Goal: Book appointment/travel/reservation

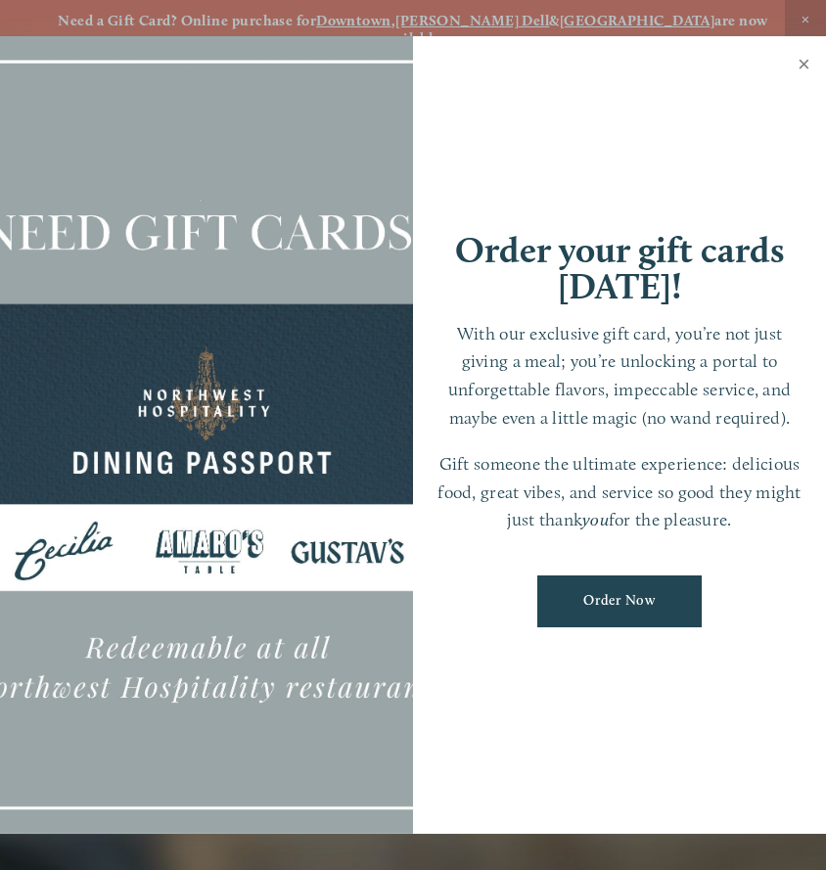
click at [803, 64] on link "Close" at bounding box center [803, 66] width 38 height 55
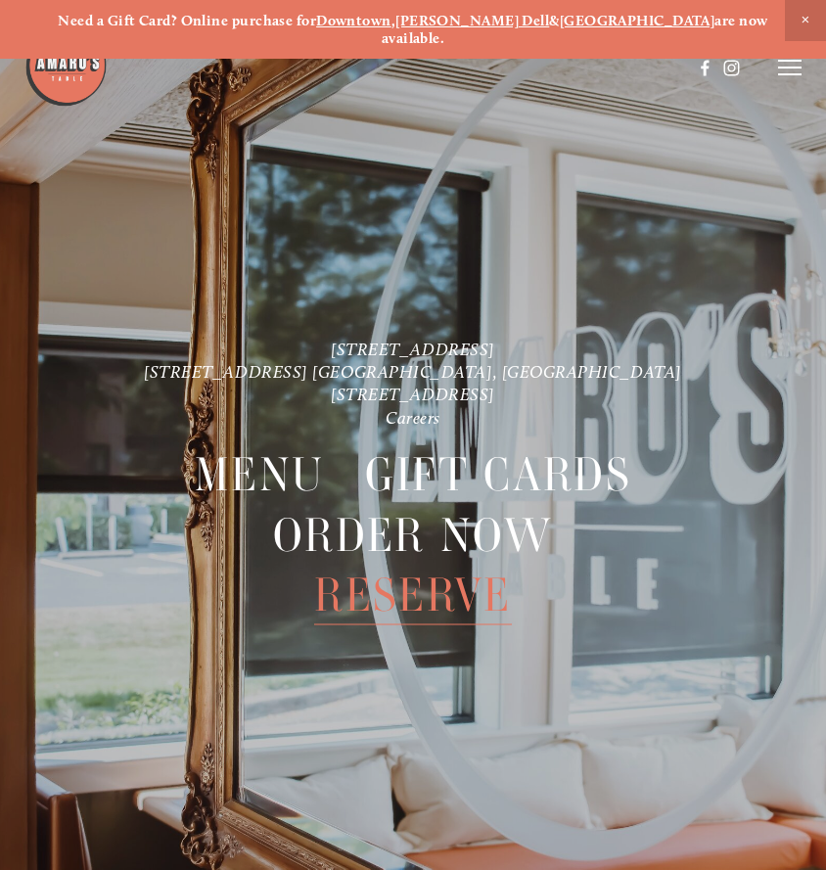
click at [374, 577] on span "Reserve" at bounding box center [413, 595] width 198 height 60
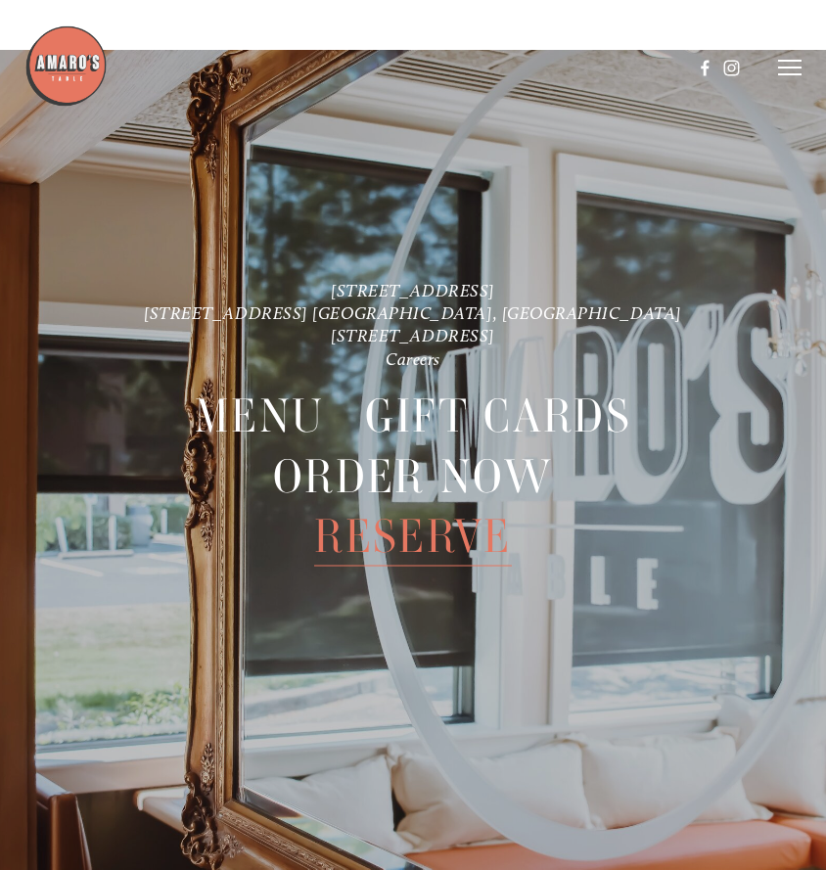
scroll to position [2619, 0]
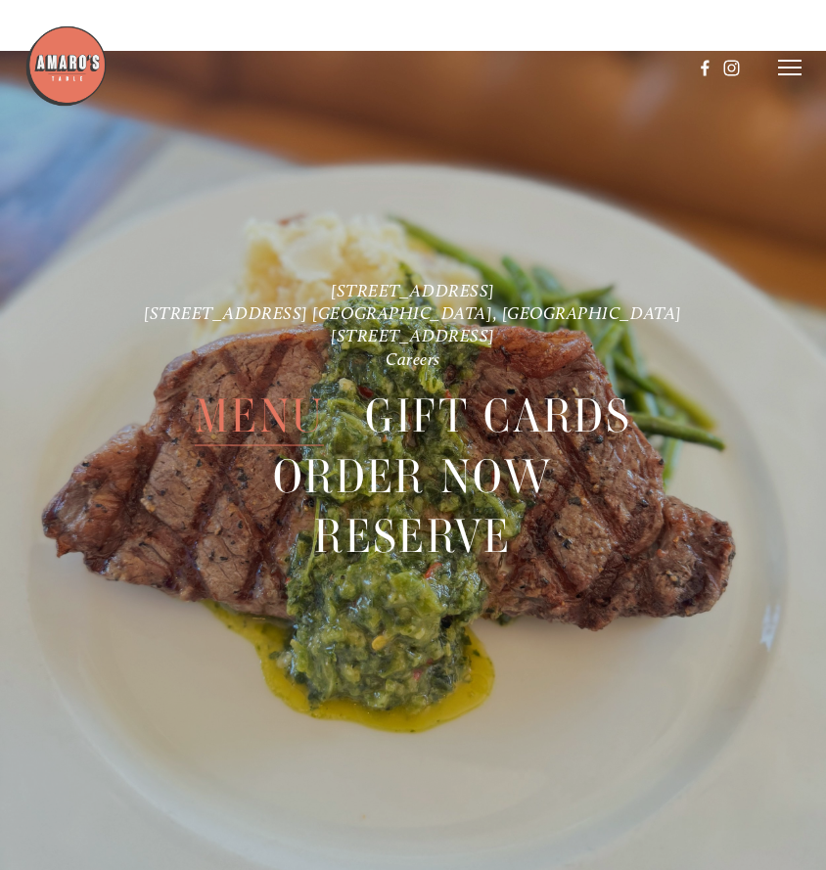
click at [257, 412] on span "Menu" at bounding box center [260, 416] width 130 height 60
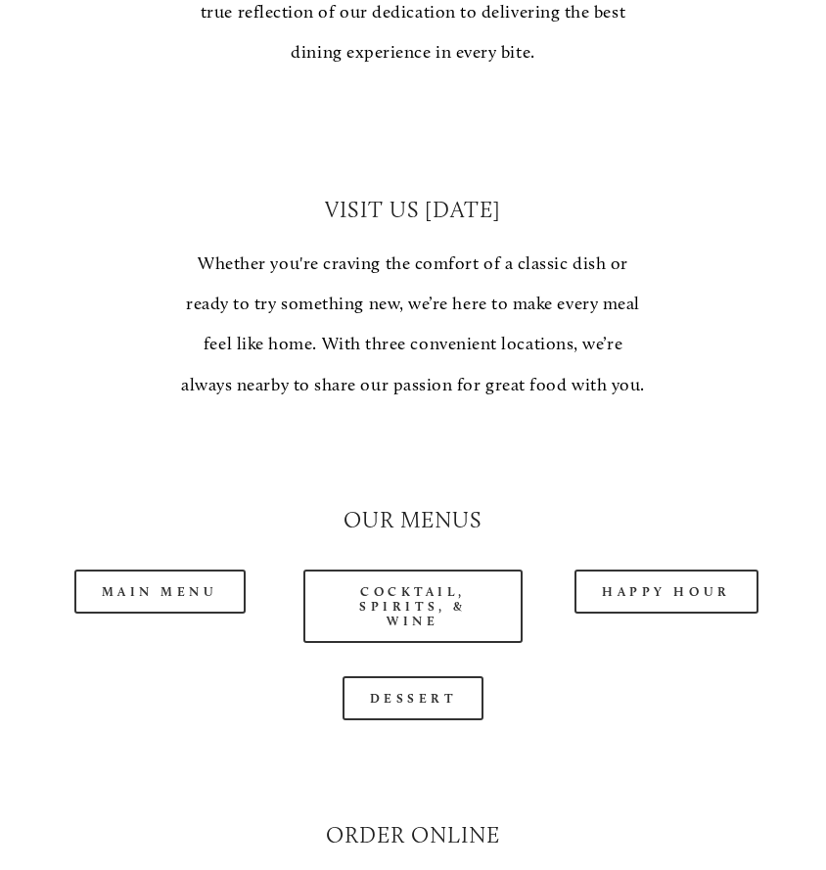
scroll to position [1618, 0]
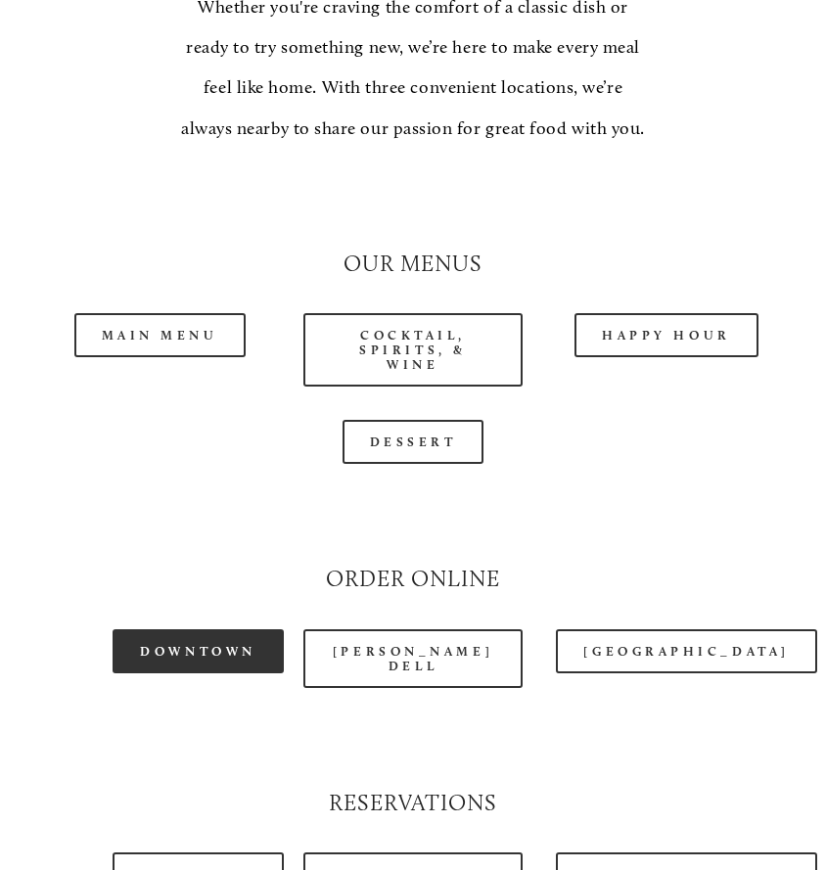
click at [231, 629] on link "Downtown" at bounding box center [197, 651] width 170 height 44
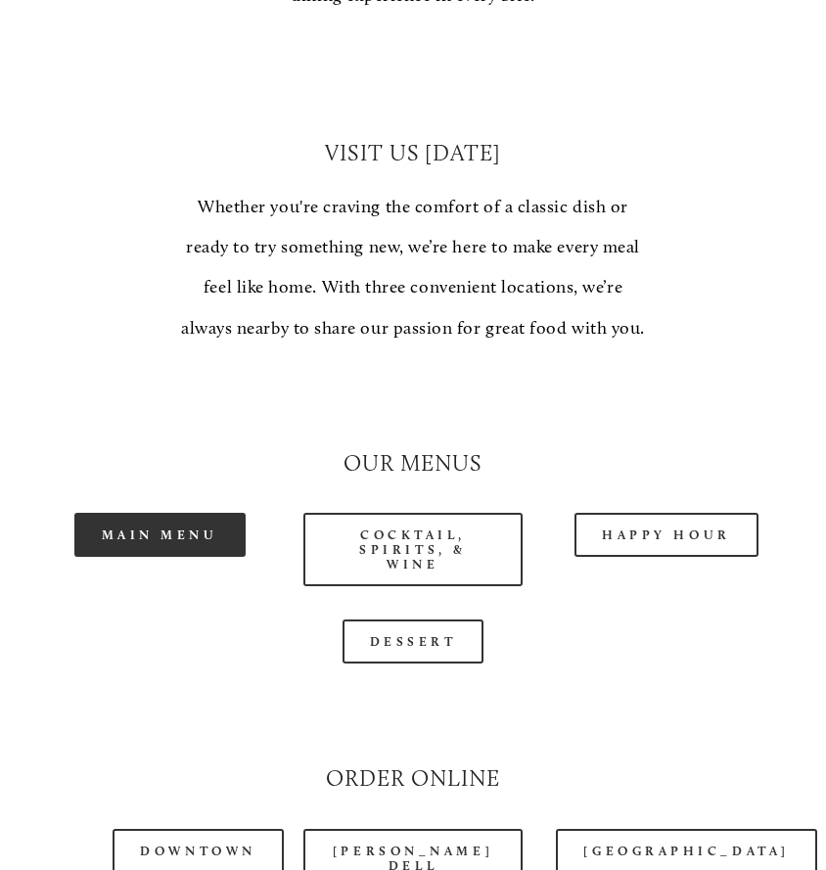
scroll to position [1445, 0]
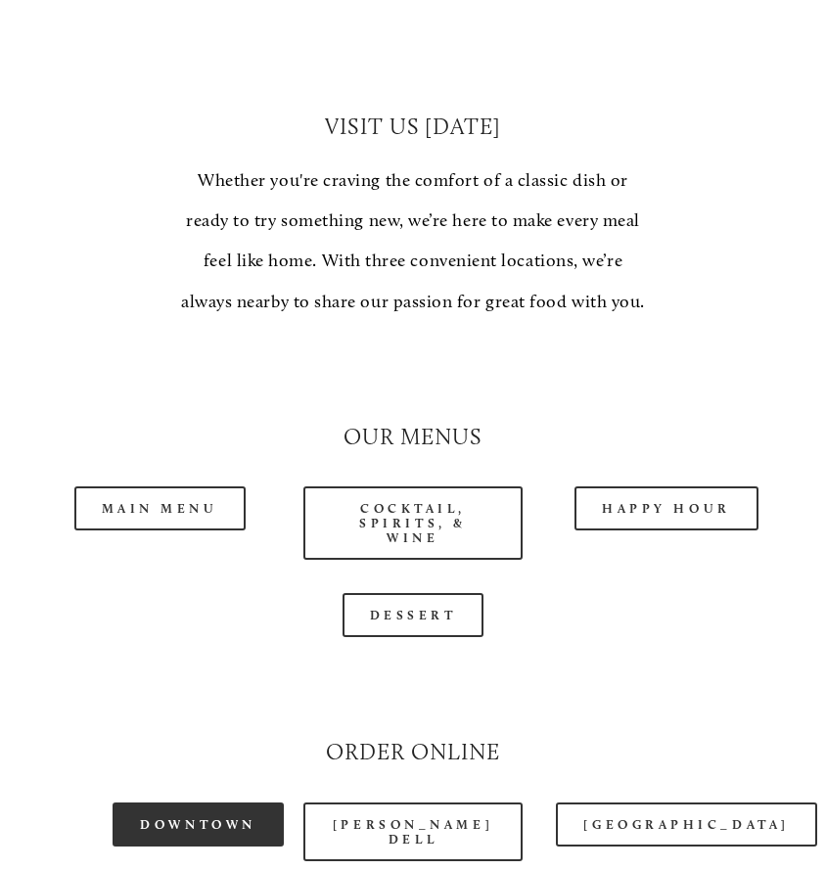
click at [202, 802] on link "Downtown" at bounding box center [197, 824] width 170 height 44
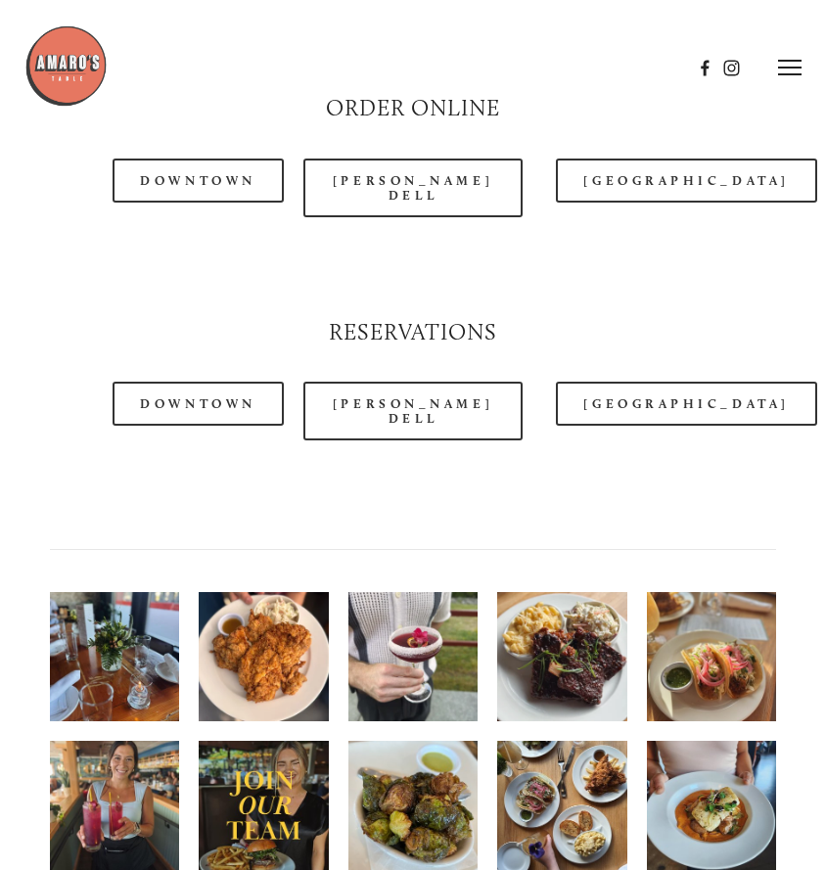
scroll to position [2057, 0]
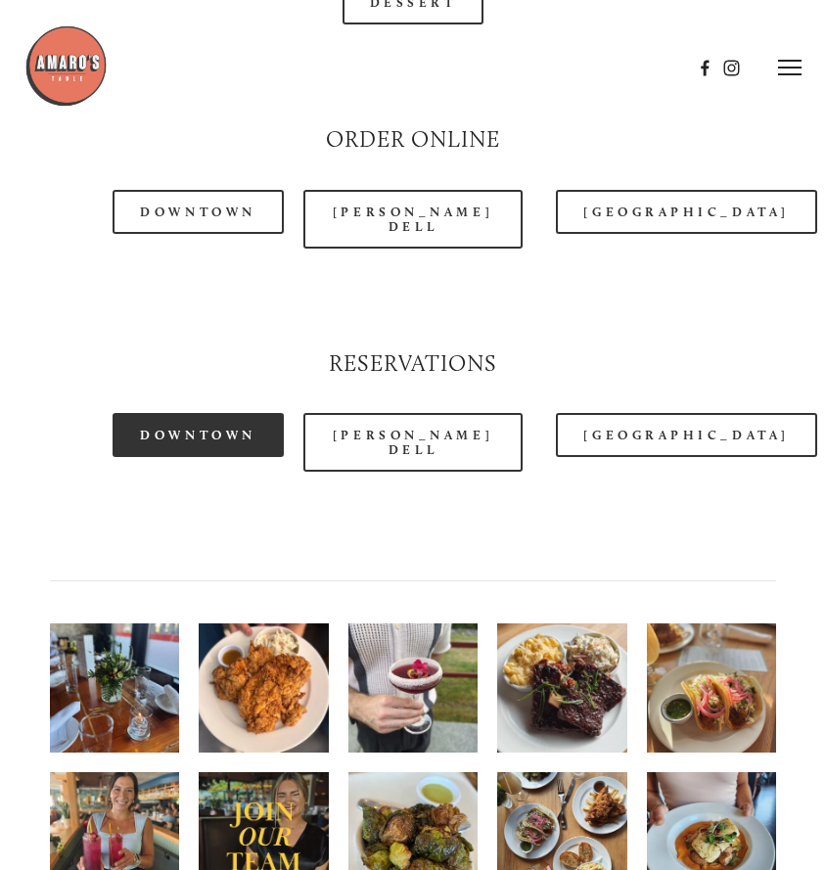
click at [207, 413] on link "Downtown" at bounding box center [197, 435] width 170 height 44
